Goal: Use online tool/utility

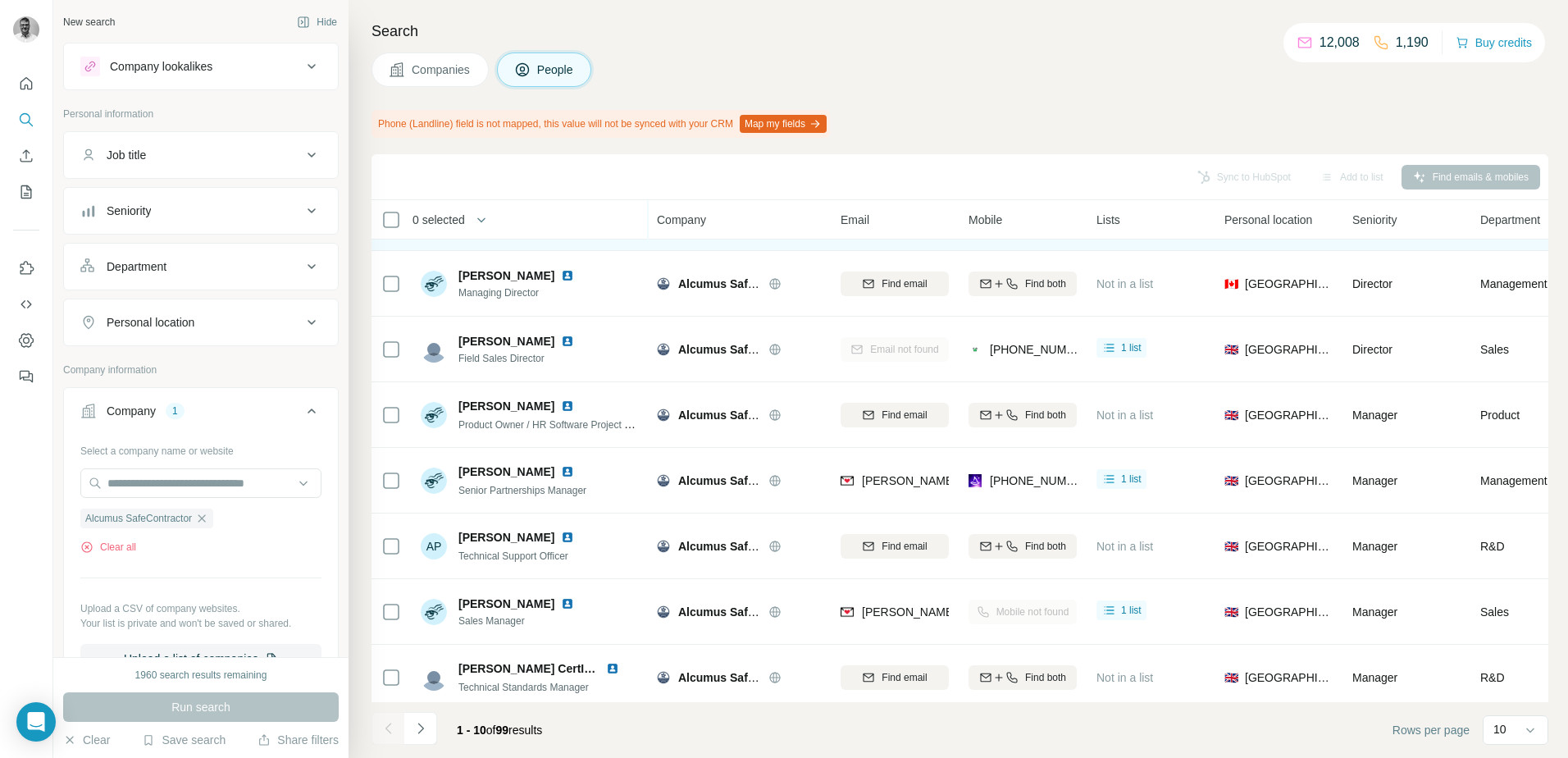
scroll to position [202, 0]
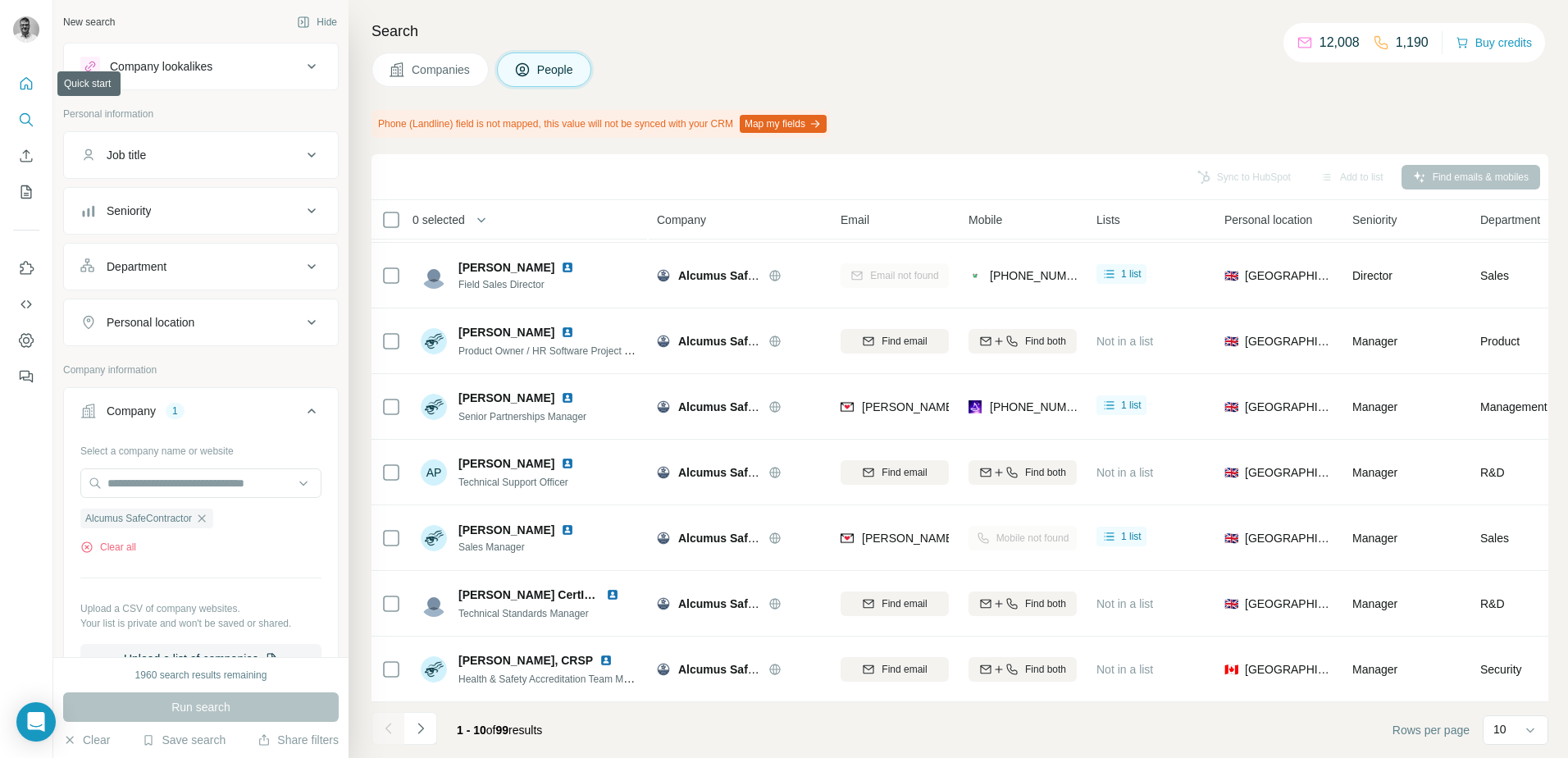
click at [32, 82] on icon "Quick start" at bounding box center [26, 83] width 12 height 12
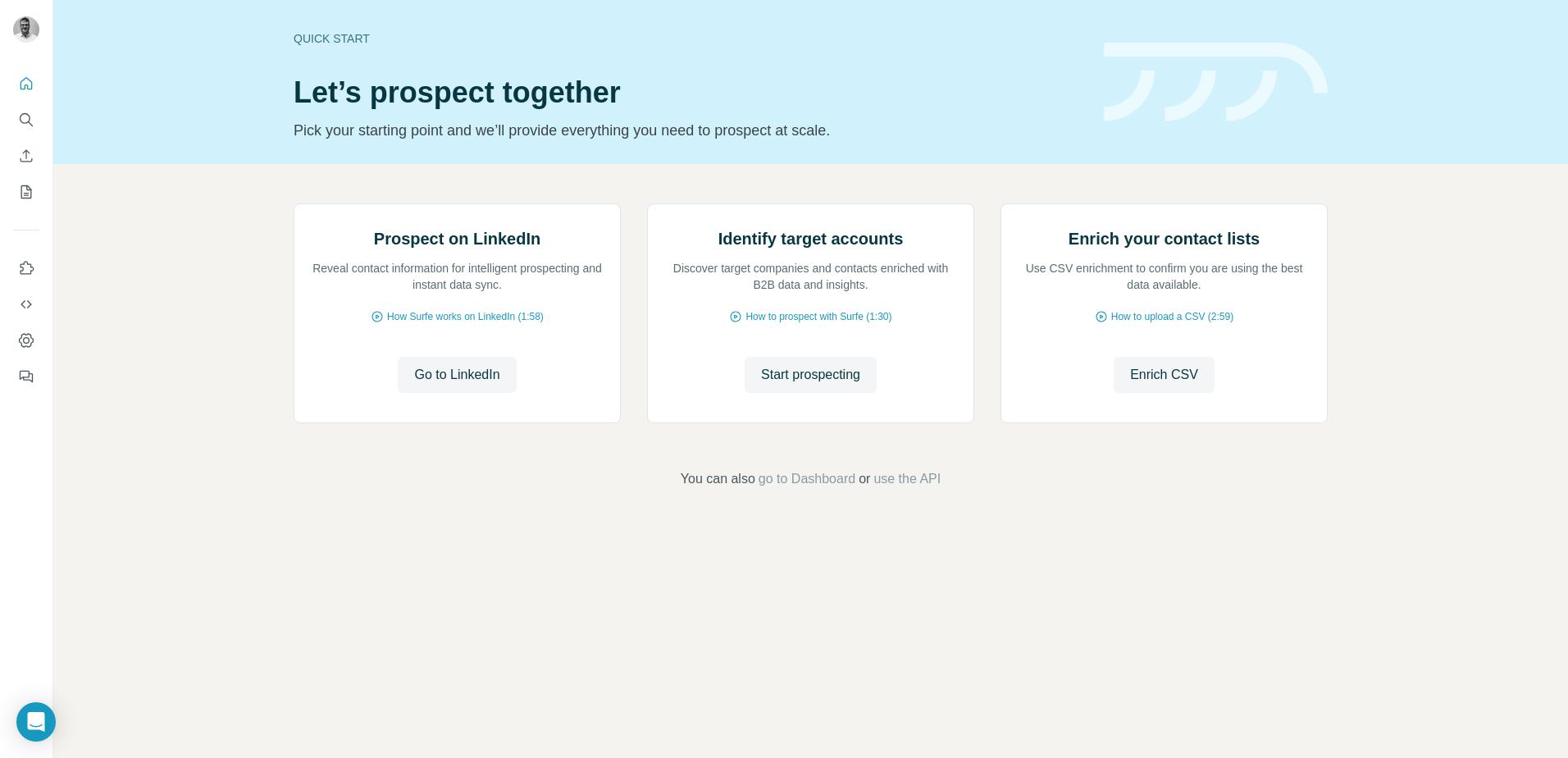
click at [33, 116] on icon "Search" at bounding box center [26, 119] width 17 height 17
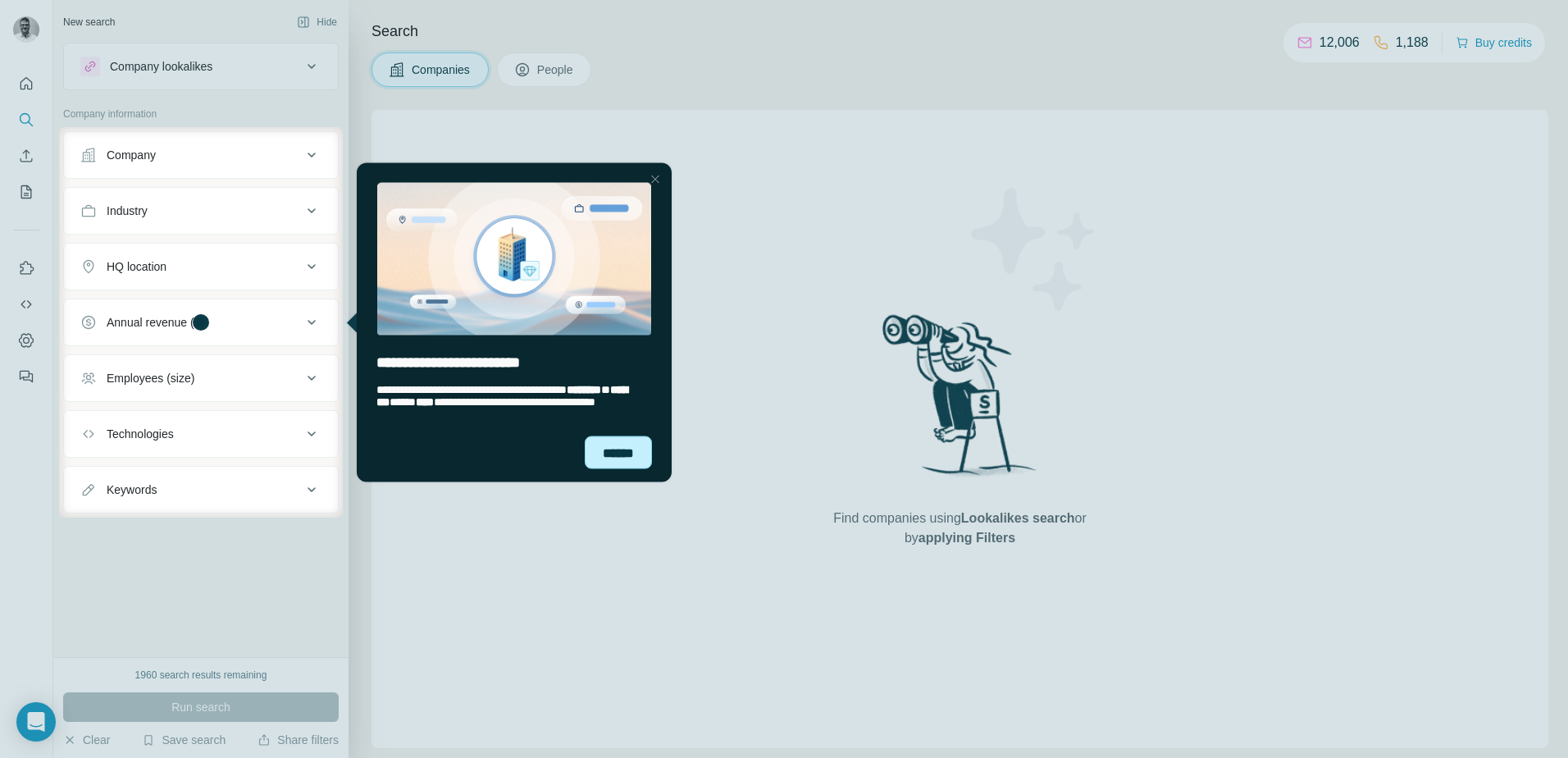
click at [617, 440] on div "******" at bounding box center [618, 452] width 68 height 32
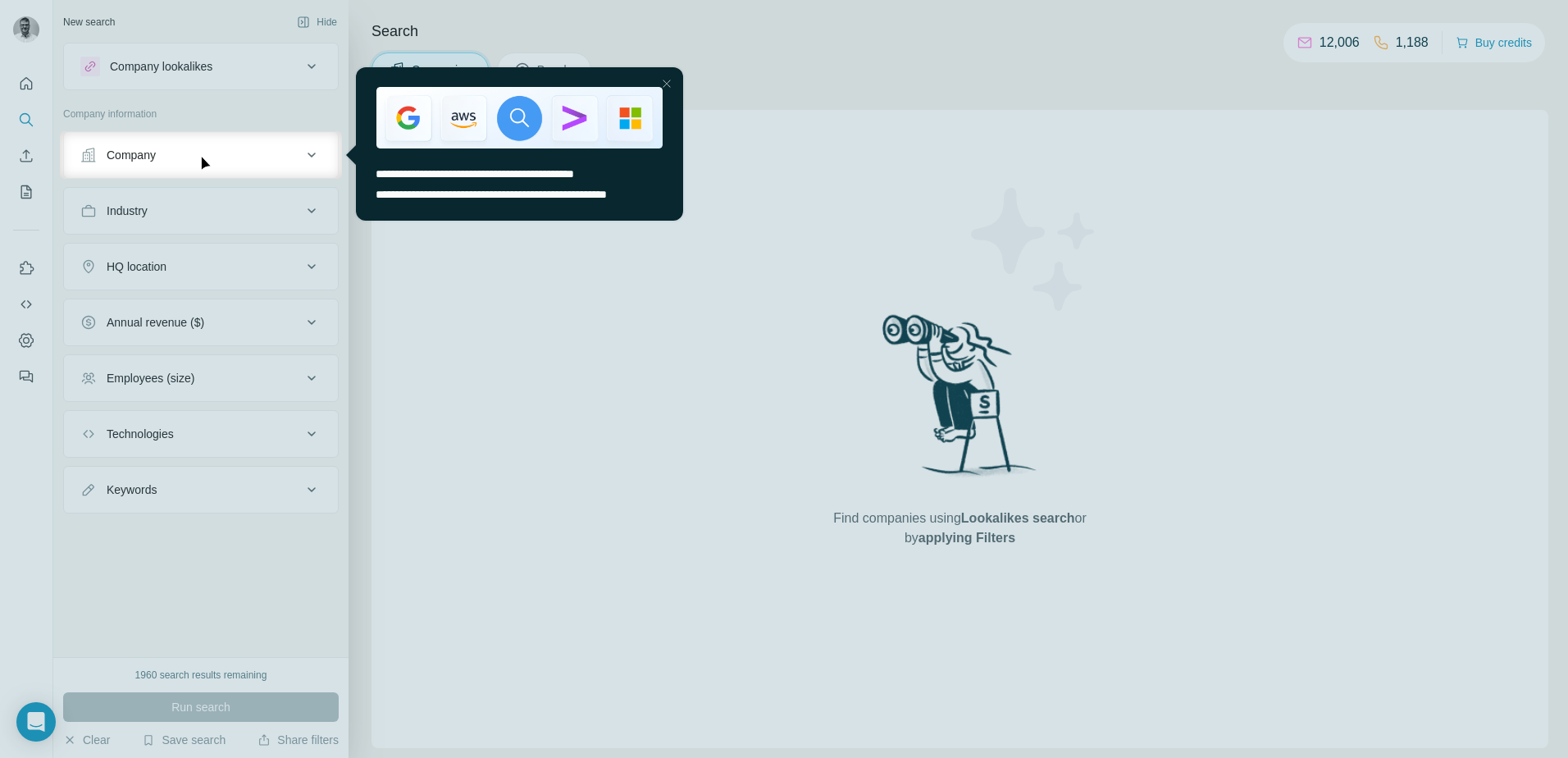
click at [673, 76] on div at bounding box center [666, 83] width 19 height 19
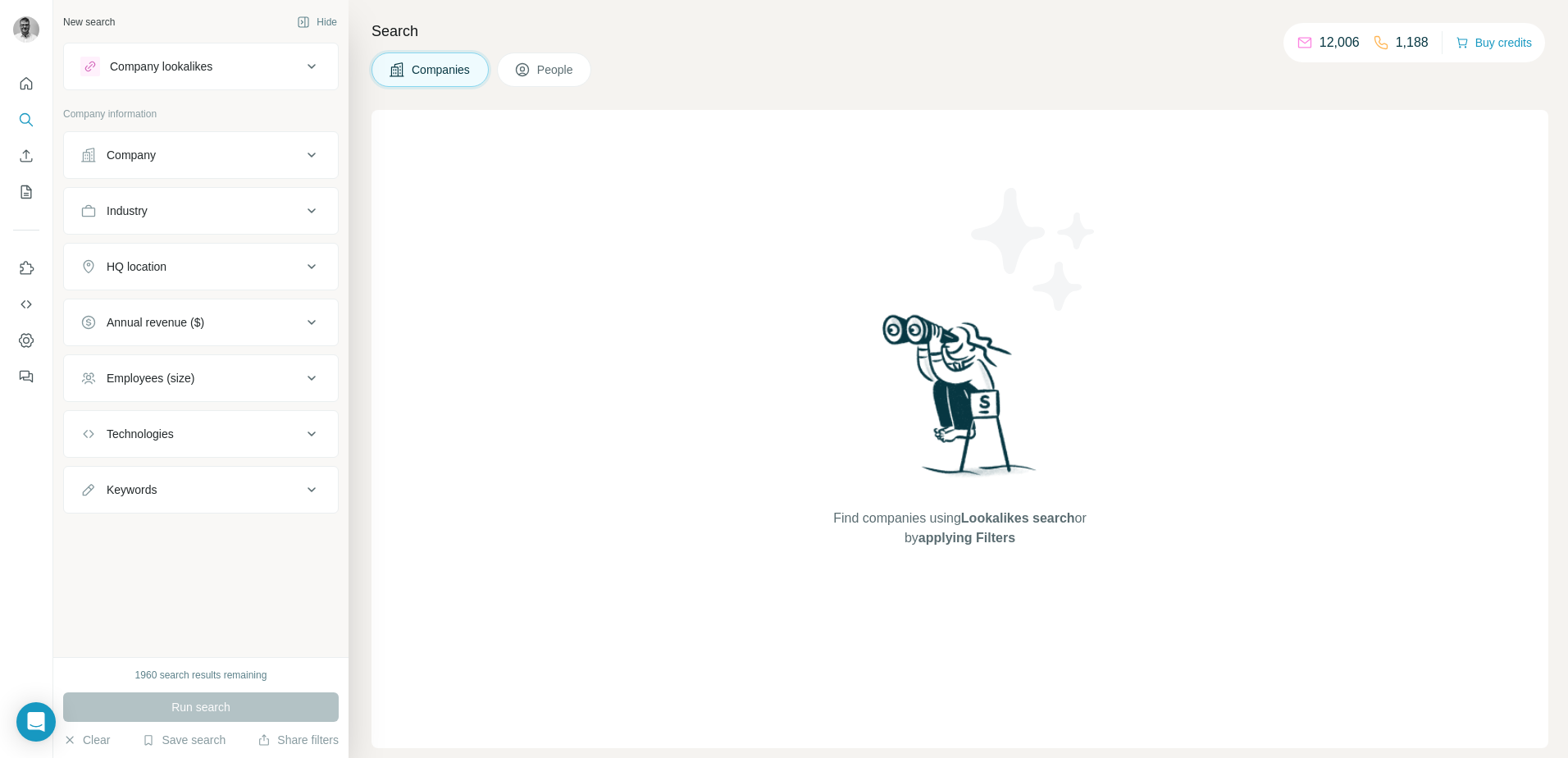
click at [289, 421] on button "Technologies" at bounding box center [201, 433] width 274 height 39
click at [266, 466] on input "text" at bounding box center [201, 476] width 241 height 30
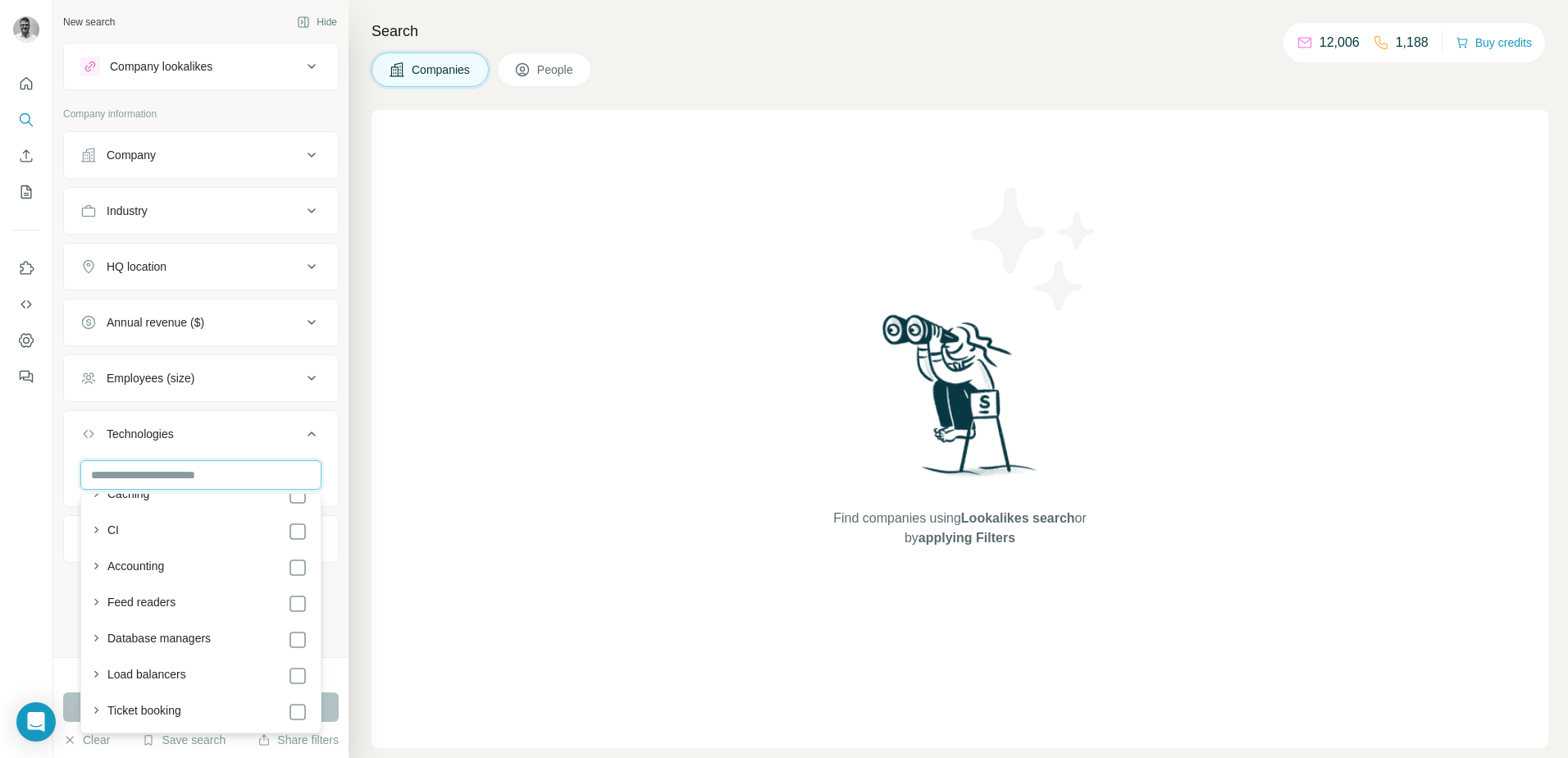
scroll to position [3384, 0]
click at [433, 504] on div "Find companies using Lookalikes search or by applying Filters" at bounding box center [960, 428] width 1177 height 638
